Goal: Transaction & Acquisition: Book appointment/travel/reservation

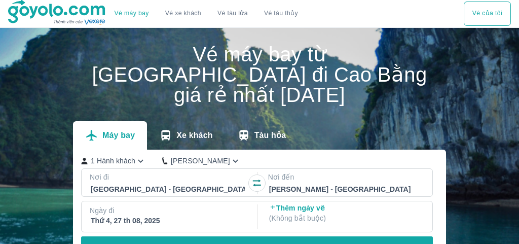
checkbox input "true"
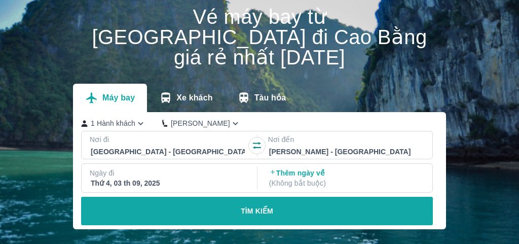
scroll to position [38, 0]
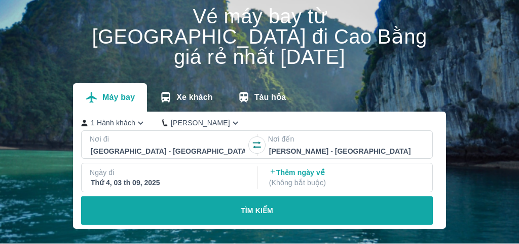
click at [303, 145] on div at bounding box center [346, 151] width 154 height 12
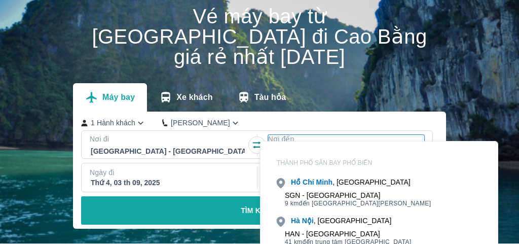
scroll to position [58, 0]
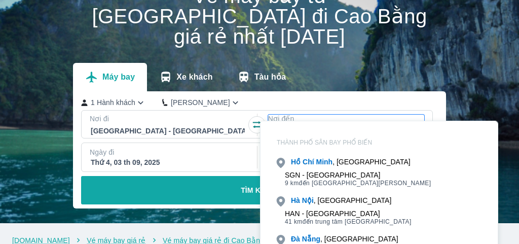
click at [304, 125] on div at bounding box center [346, 131] width 154 height 12
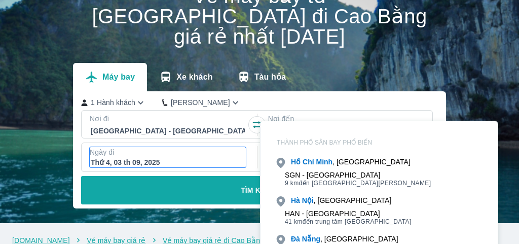
click at [171, 157] on div "Thứ 4, 03 th 09, 2025" at bounding box center [168, 162] width 154 height 10
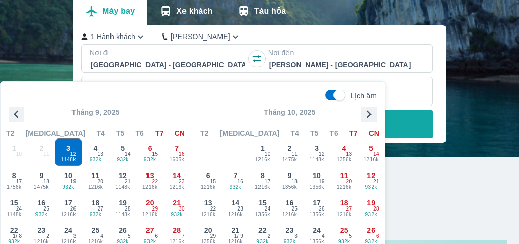
scroll to position [128, 0]
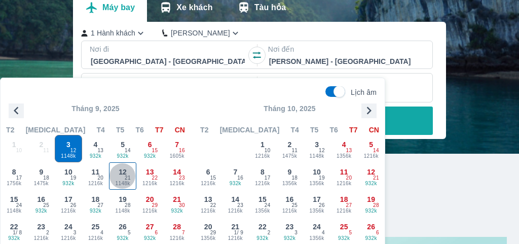
click at [122, 177] on span "12" at bounding box center [123, 172] width 8 height 10
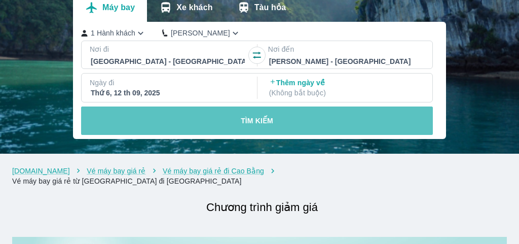
click at [241, 116] on p "TÌM KIẾM" at bounding box center [257, 121] width 32 height 10
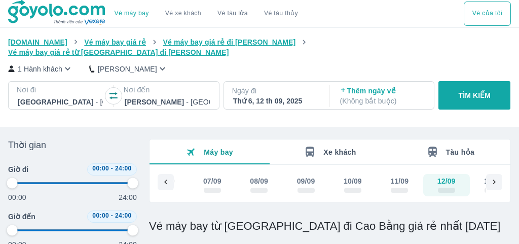
type input "97.9166666666667"
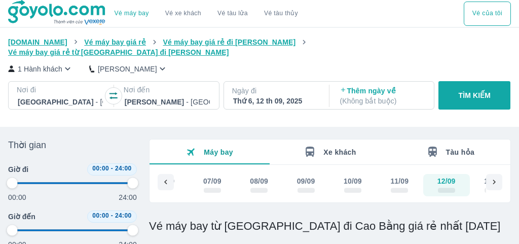
type input "97.9166666666667"
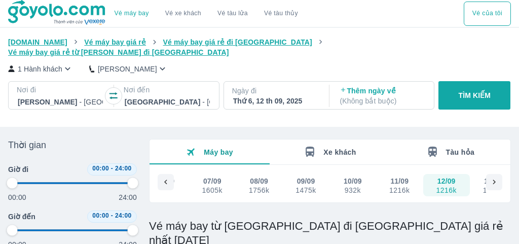
type input "97.9166666666667"
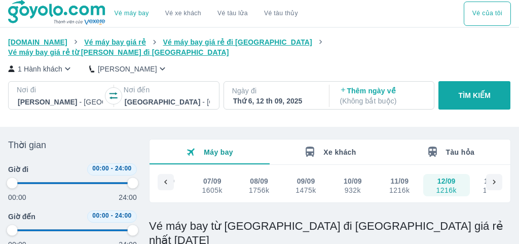
type input "97.9166666666667"
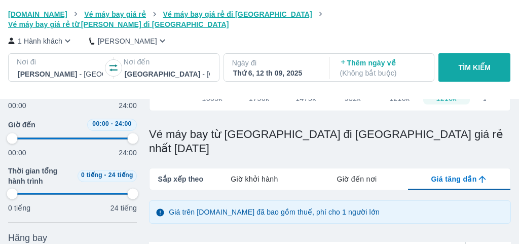
type input "97.9166666666667"
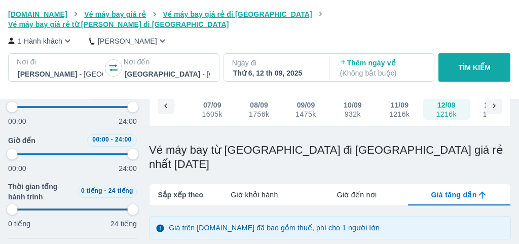
type input "97.9166666666667"
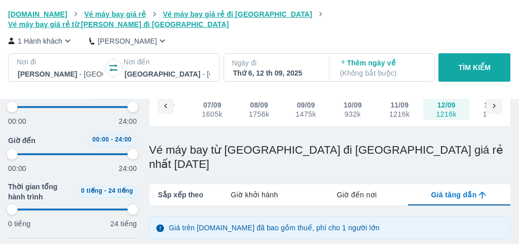
type input "97.9166666666667"
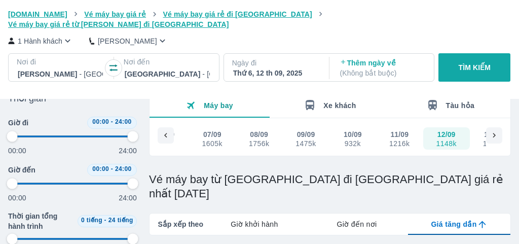
scroll to position [44, 0]
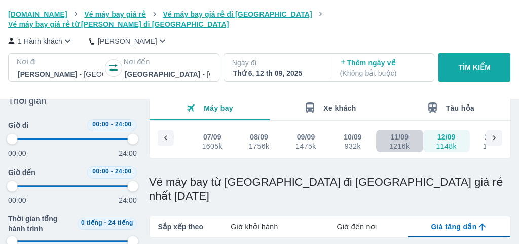
click at [400, 142] on div "1216k" at bounding box center [399, 146] width 20 height 8
type input "97.9166666666667"
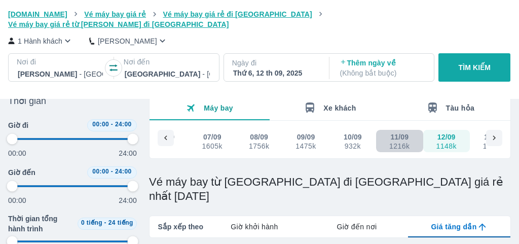
type input "97.9166666666667"
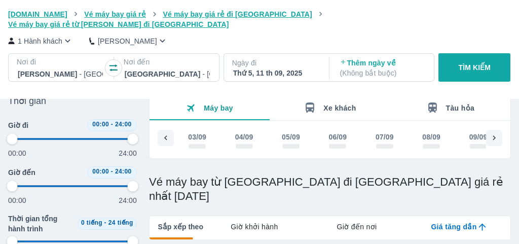
type input "97.9166666666667"
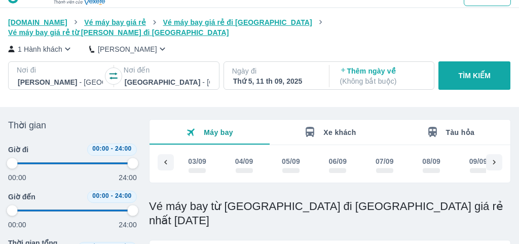
type input "97.9166666666667"
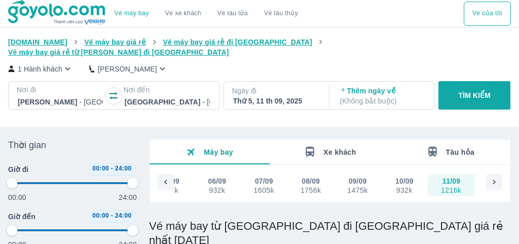
type input "97.9166666666667"
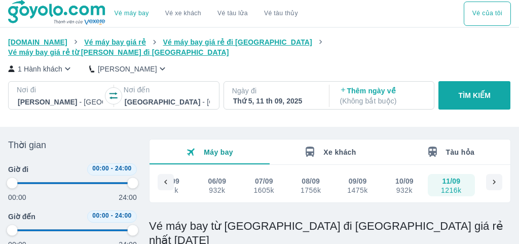
type input "97.9166666666667"
click at [494, 177] on icon at bounding box center [493, 181] width 9 height 9
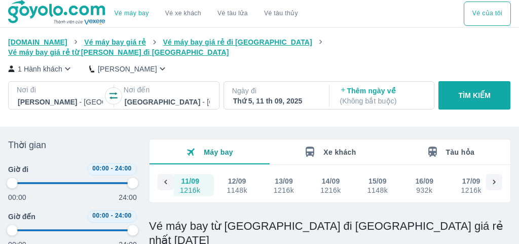
scroll to position [0, 400]
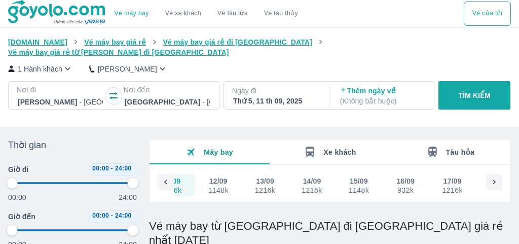
type input "97.9166666666667"
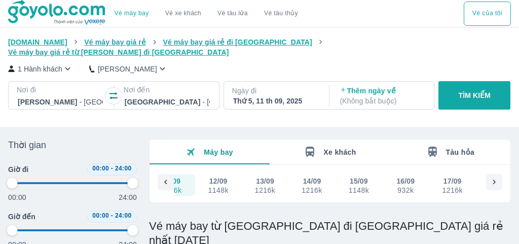
type input "97.9166666666667"
click at [218, 186] on div "1148k" at bounding box center [218, 190] width 20 height 8
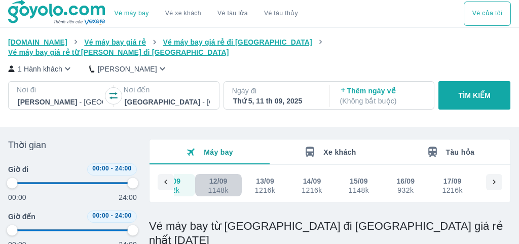
type input "97.9166666666667"
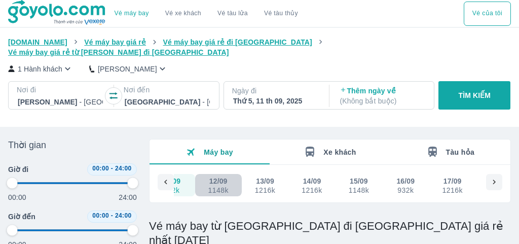
type input "97.9166666666667"
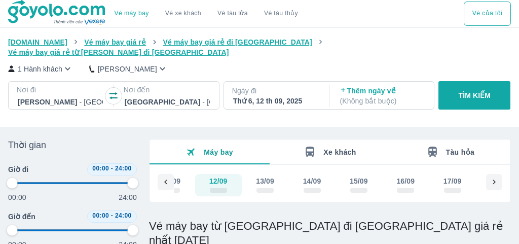
type input "97.9166666666667"
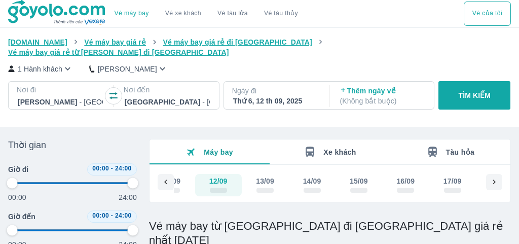
type input "97.9166666666667"
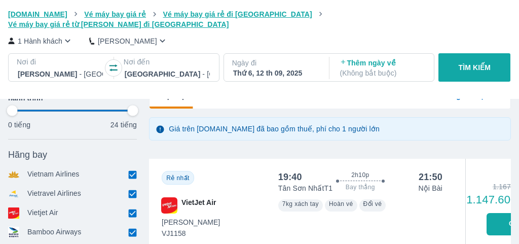
type input "97.9166666666667"
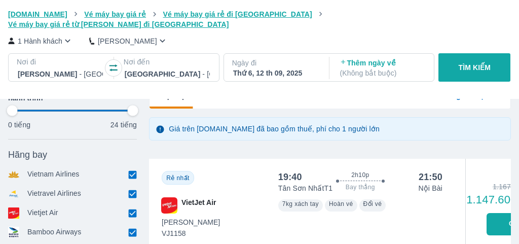
type input "97.9166666666667"
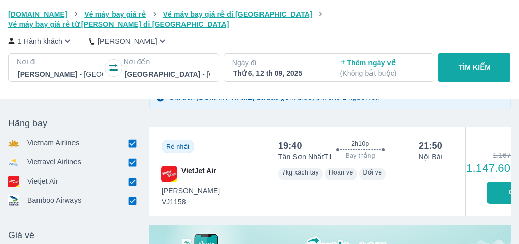
type input "97.9166666666667"
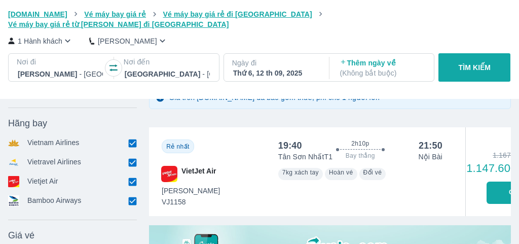
type input "97.9166666666667"
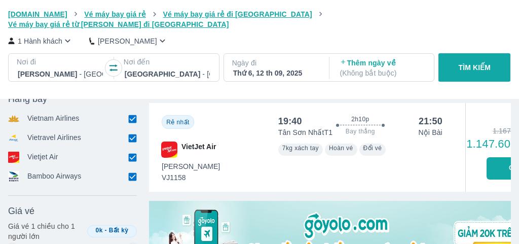
scroll to position [0, 49]
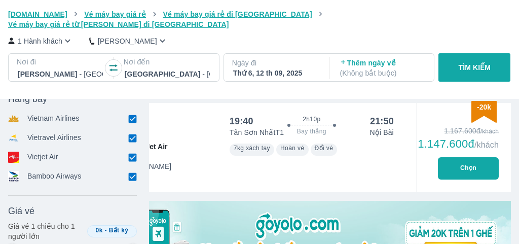
type input "97.9166666666667"
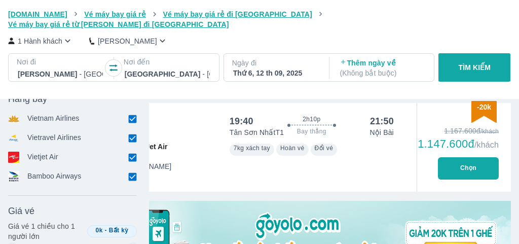
type input "97.9166666666667"
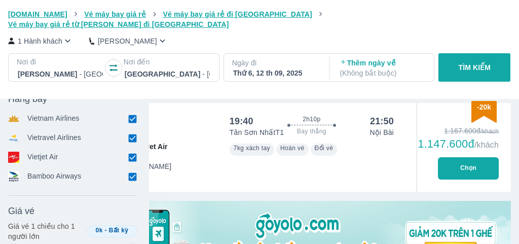
type input "97.9166666666667"
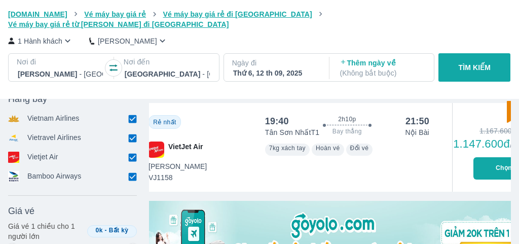
scroll to position [0, 0]
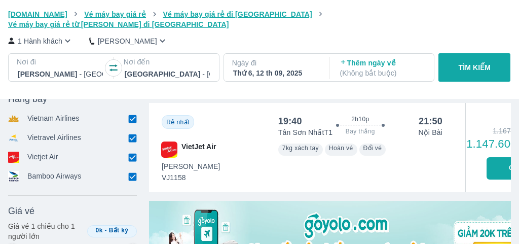
type input "97.9166666666667"
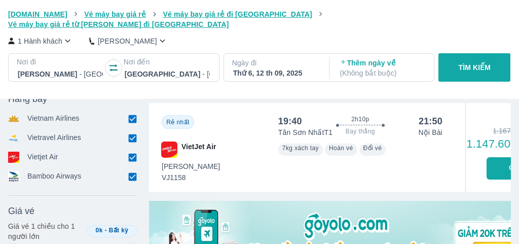
type input "97.9166666666667"
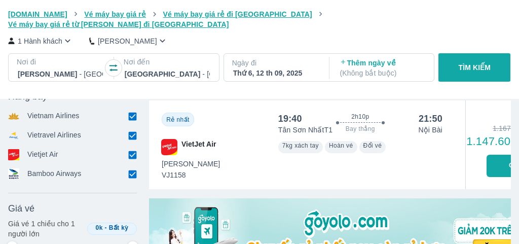
type input "97.9166666666667"
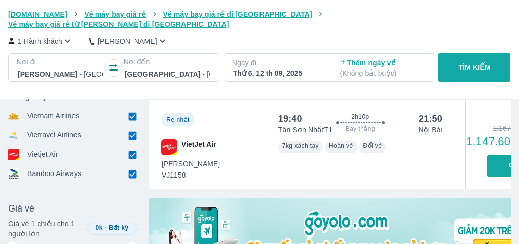
type input "97.9166666666667"
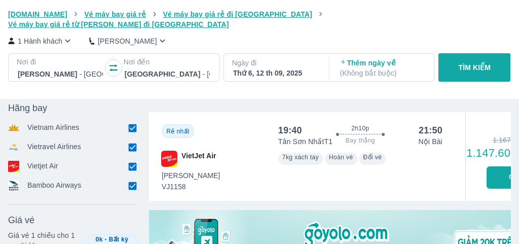
scroll to position [218, 0]
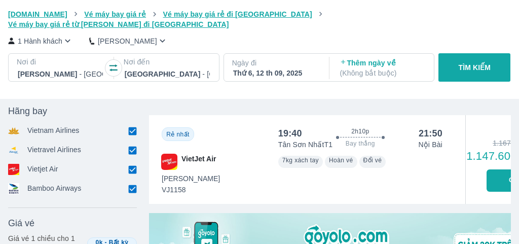
type input "97.9166666666667"
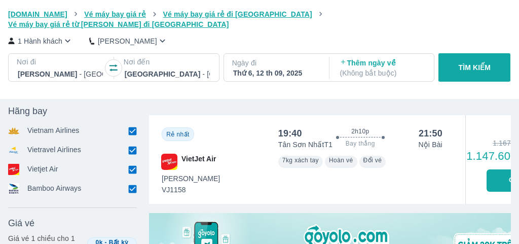
type input "97.9166666666667"
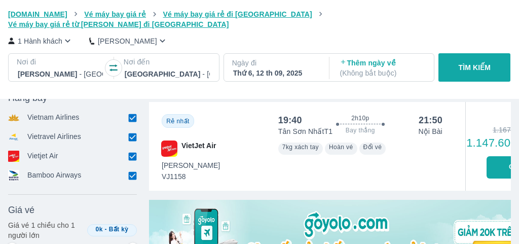
type input "97.9166666666667"
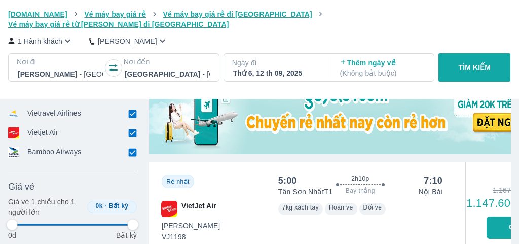
scroll to position [360, 0]
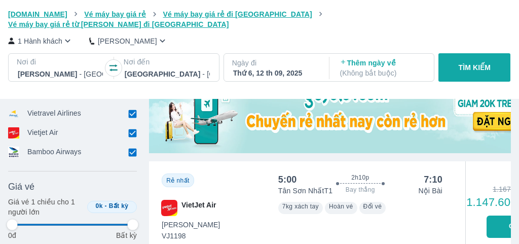
type input "97.9166666666667"
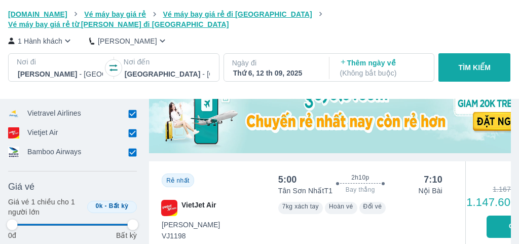
type input "97.9166666666667"
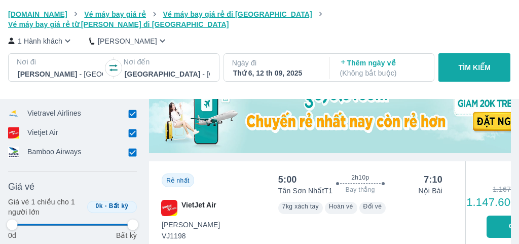
type input "97.9166666666667"
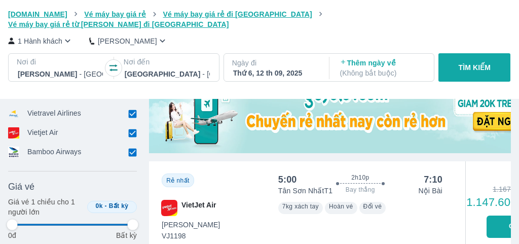
type input "97.9166666666667"
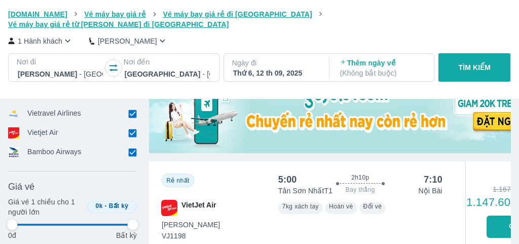
type input "97.9166666666667"
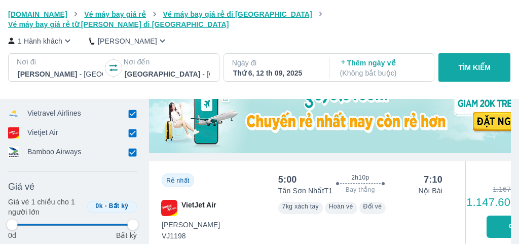
type input "97.9166666666667"
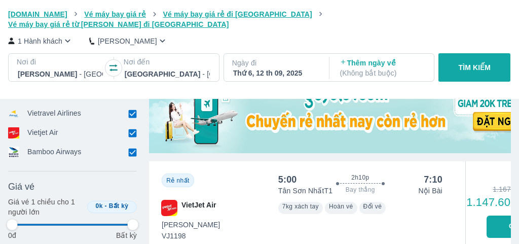
type input "97.9166666666667"
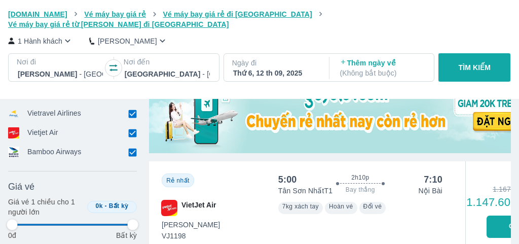
type input "97.9166666666667"
